Goal: Navigation & Orientation: Find specific page/section

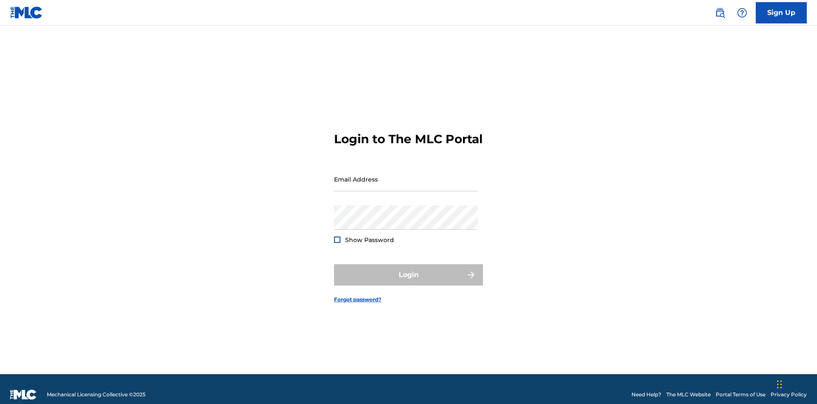
scroll to position [11, 0]
click at [406, 175] on input "Email Address" at bounding box center [406, 179] width 144 height 24
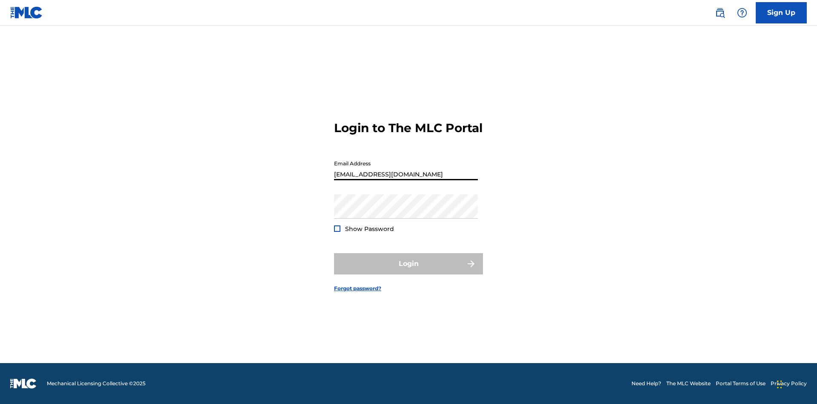
type input "[EMAIL_ADDRESS][DOMAIN_NAME]"
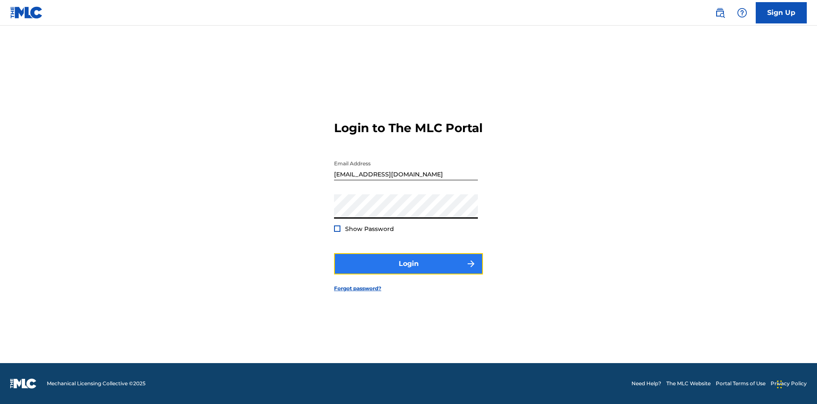
click at [409, 271] on button "Login" at bounding box center [408, 263] width 149 height 21
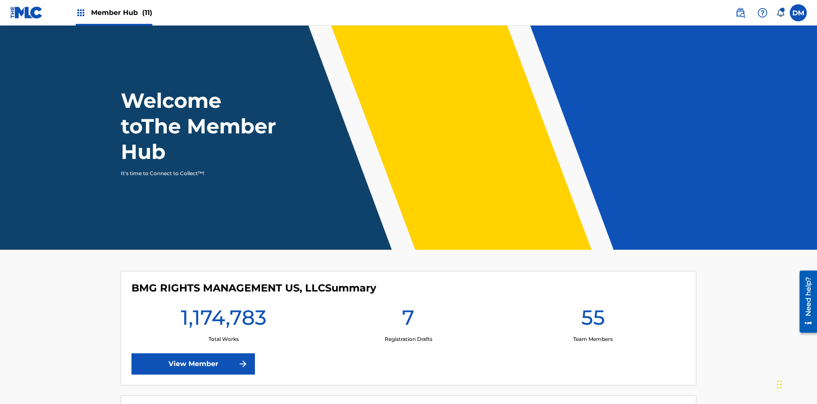
click at [114, 12] on span "Member Hub (11)" at bounding box center [121, 13] width 61 height 10
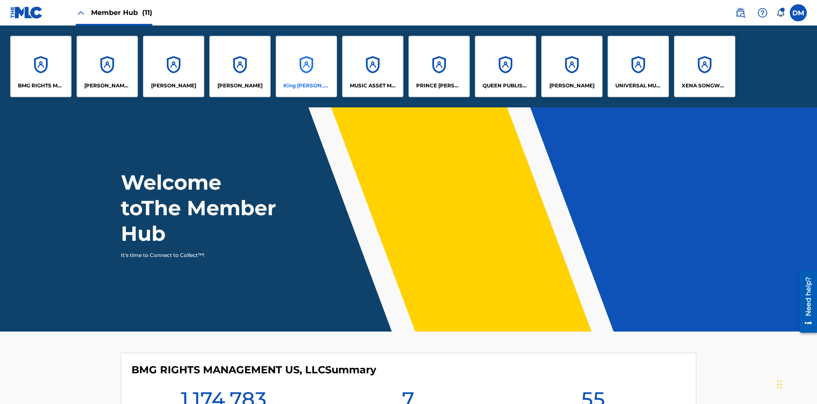
click at [306, 86] on p "King McTesterson" at bounding box center [307, 86] width 46 height 8
